Goal: Transaction & Acquisition: Purchase product/service

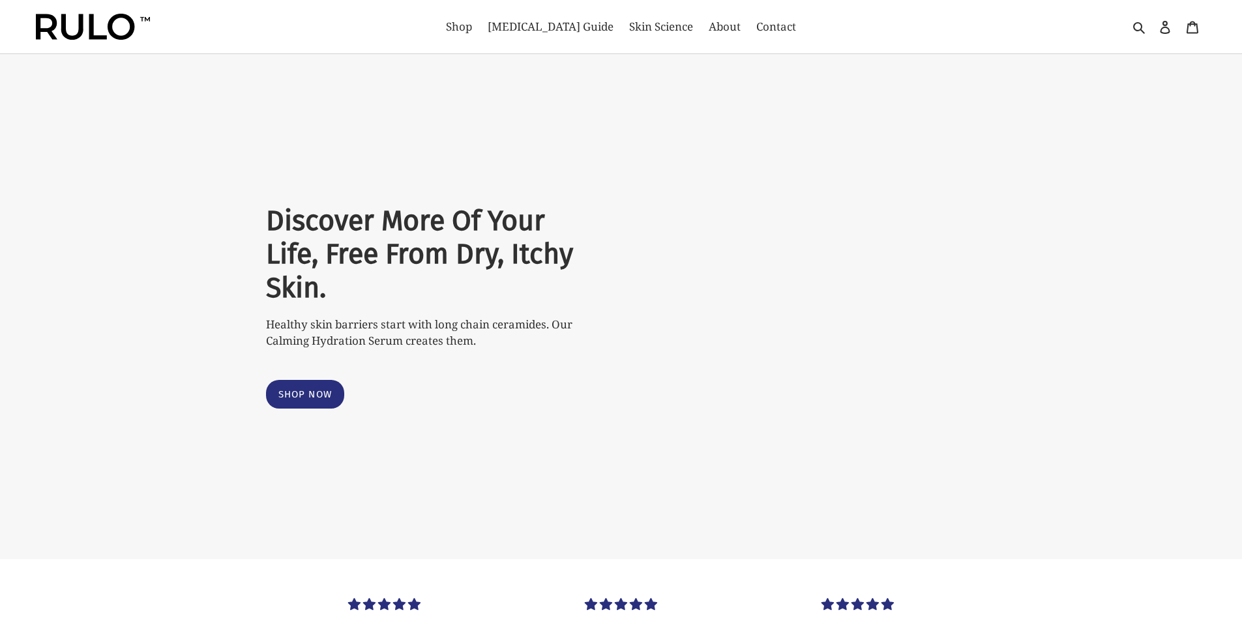
select select "most-helpful"
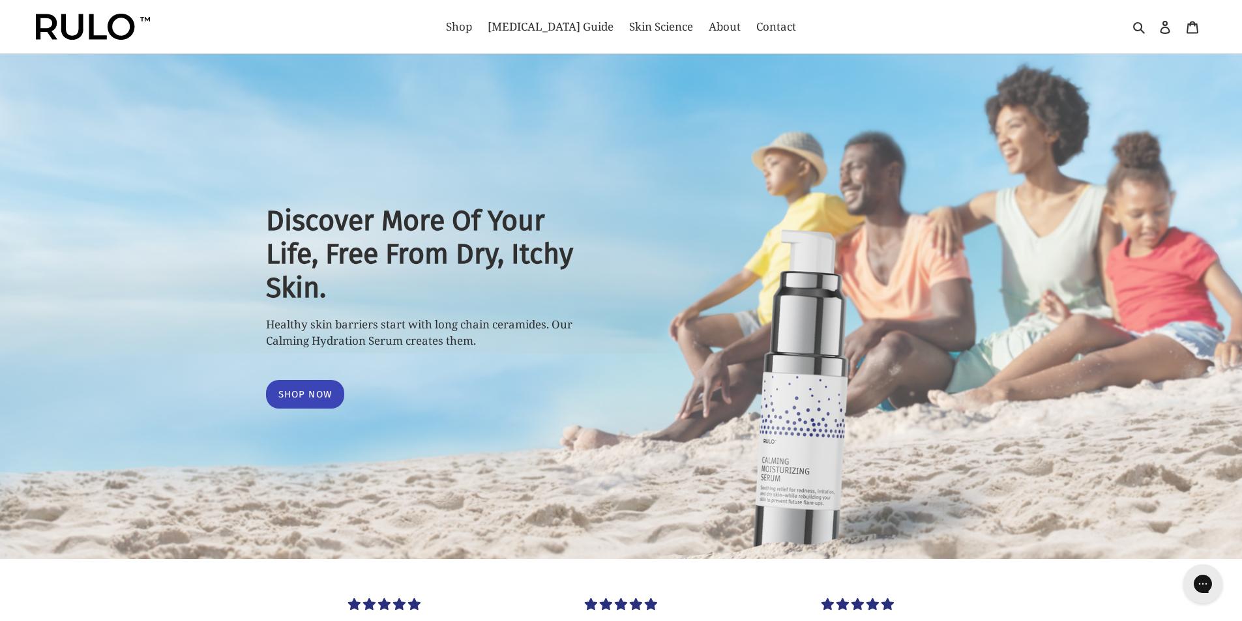
click at [284, 395] on link "Shop Now" at bounding box center [305, 394] width 79 height 29
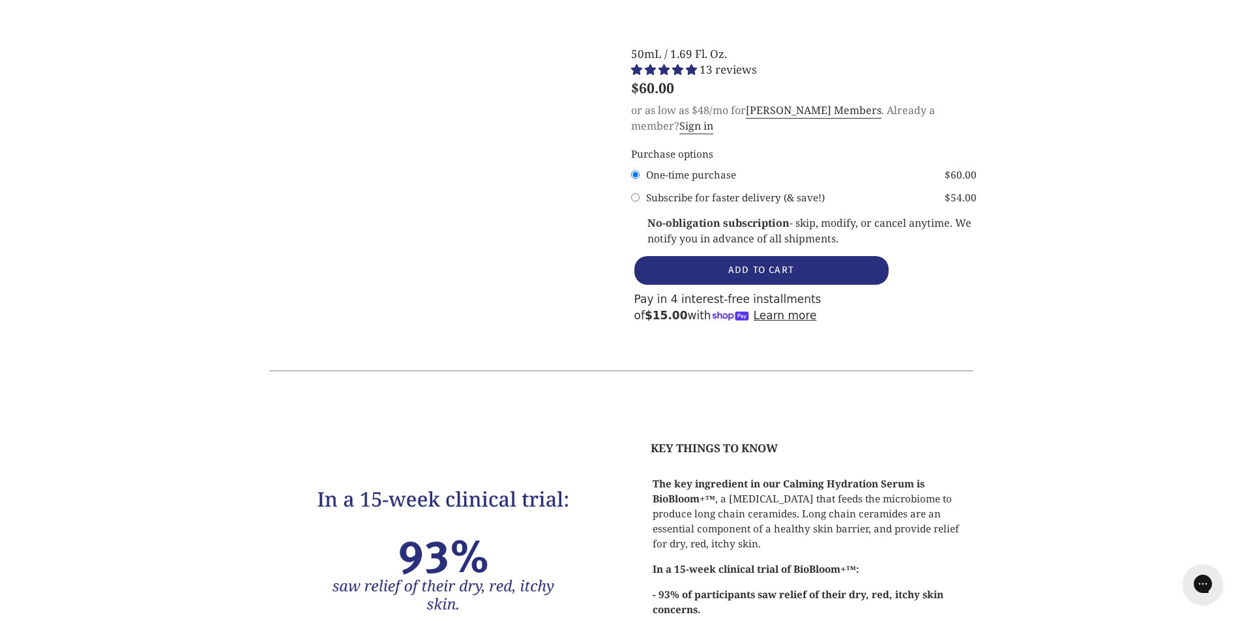
scroll to position [1636, 0]
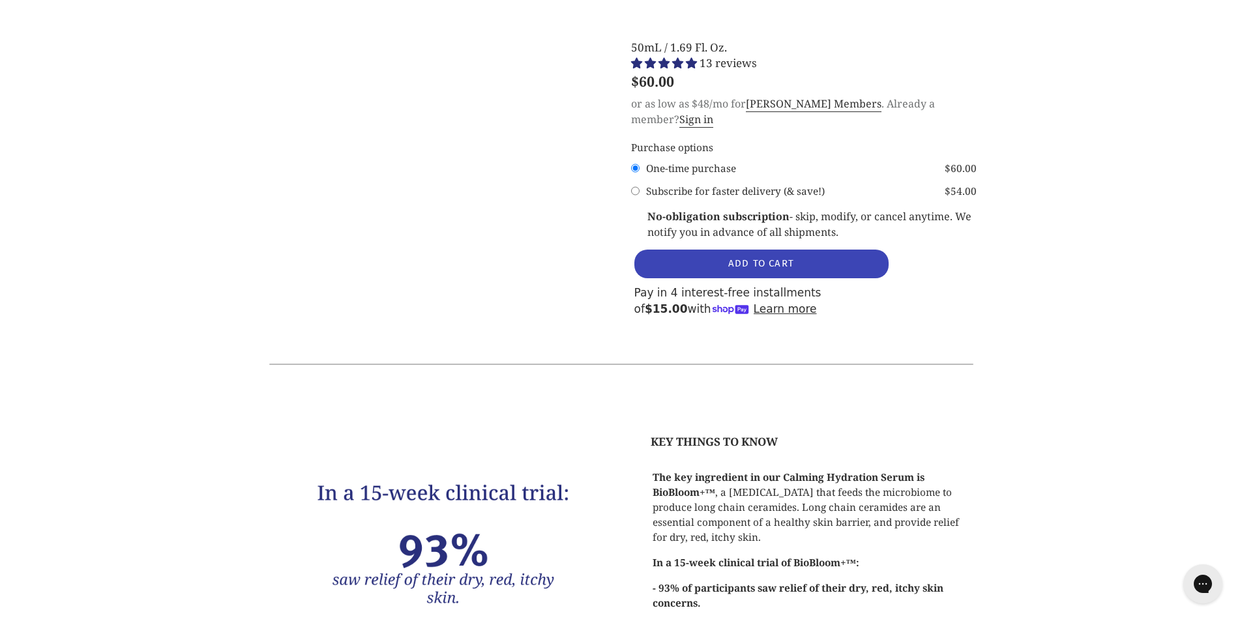
click at [749, 250] on button "ADD TO CART" at bounding box center [762, 264] width 254 height 29
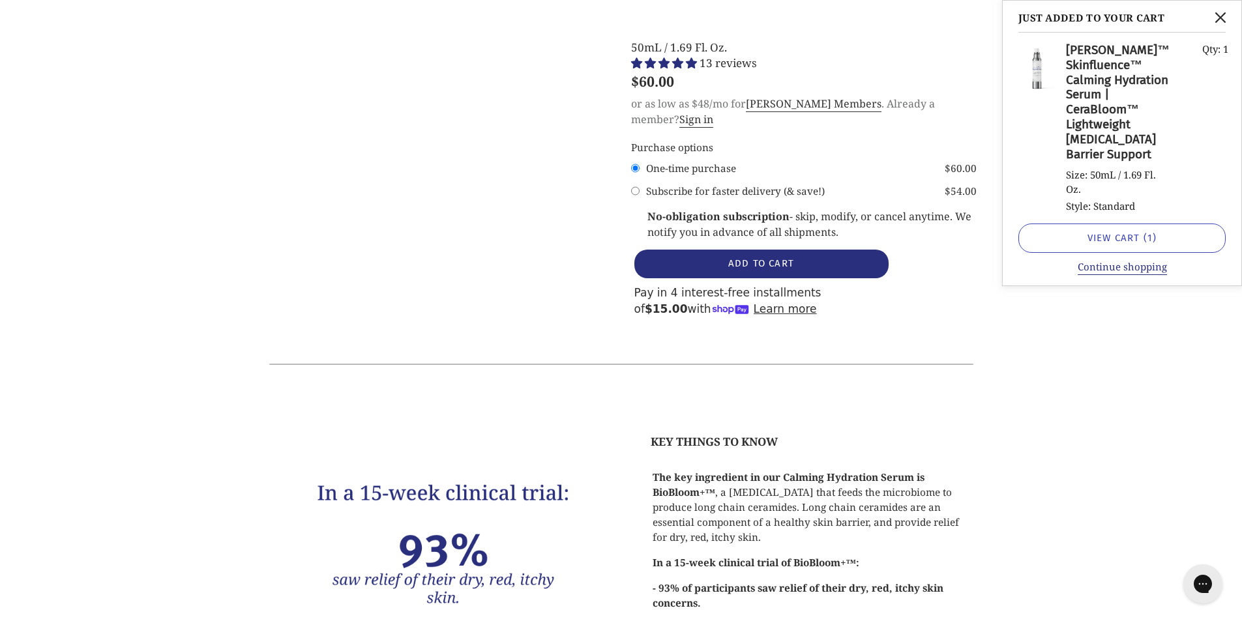
click at [1142, 243] on link "View cart ( 1 )" at bounding box center [1122, 238] width 207 height 29
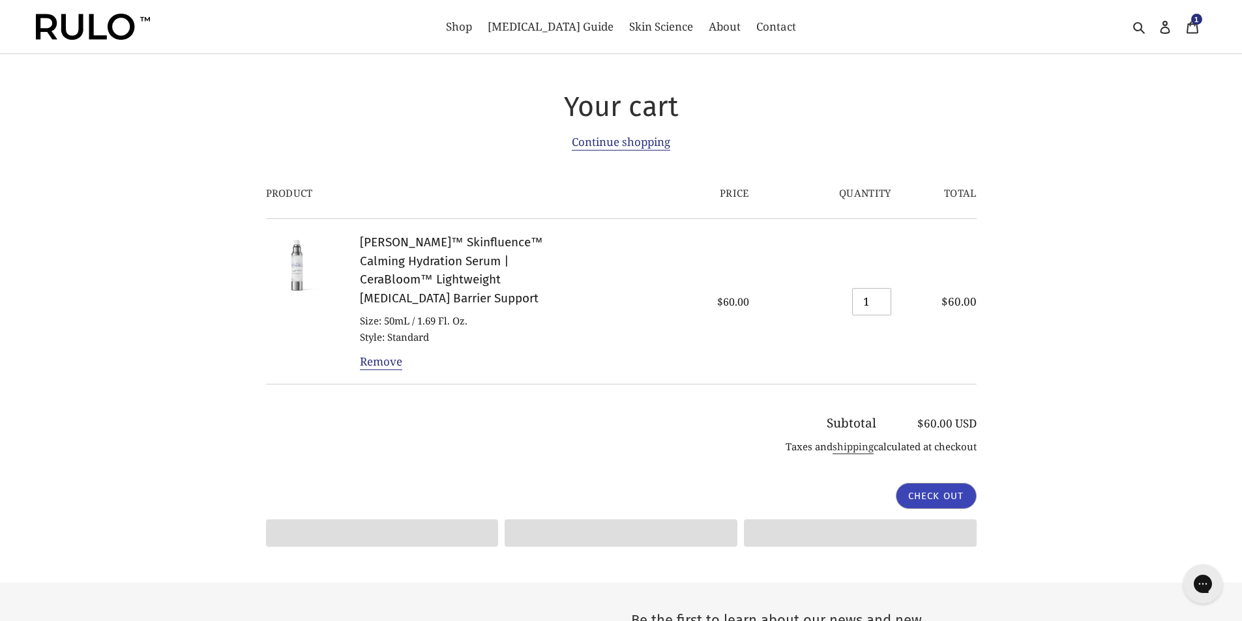
click at [937, 483] on input "Check out" at bounding box center [936, 496] width 81 height 26
